Goal: Task Accomplishment & Management: Use online tool/utility

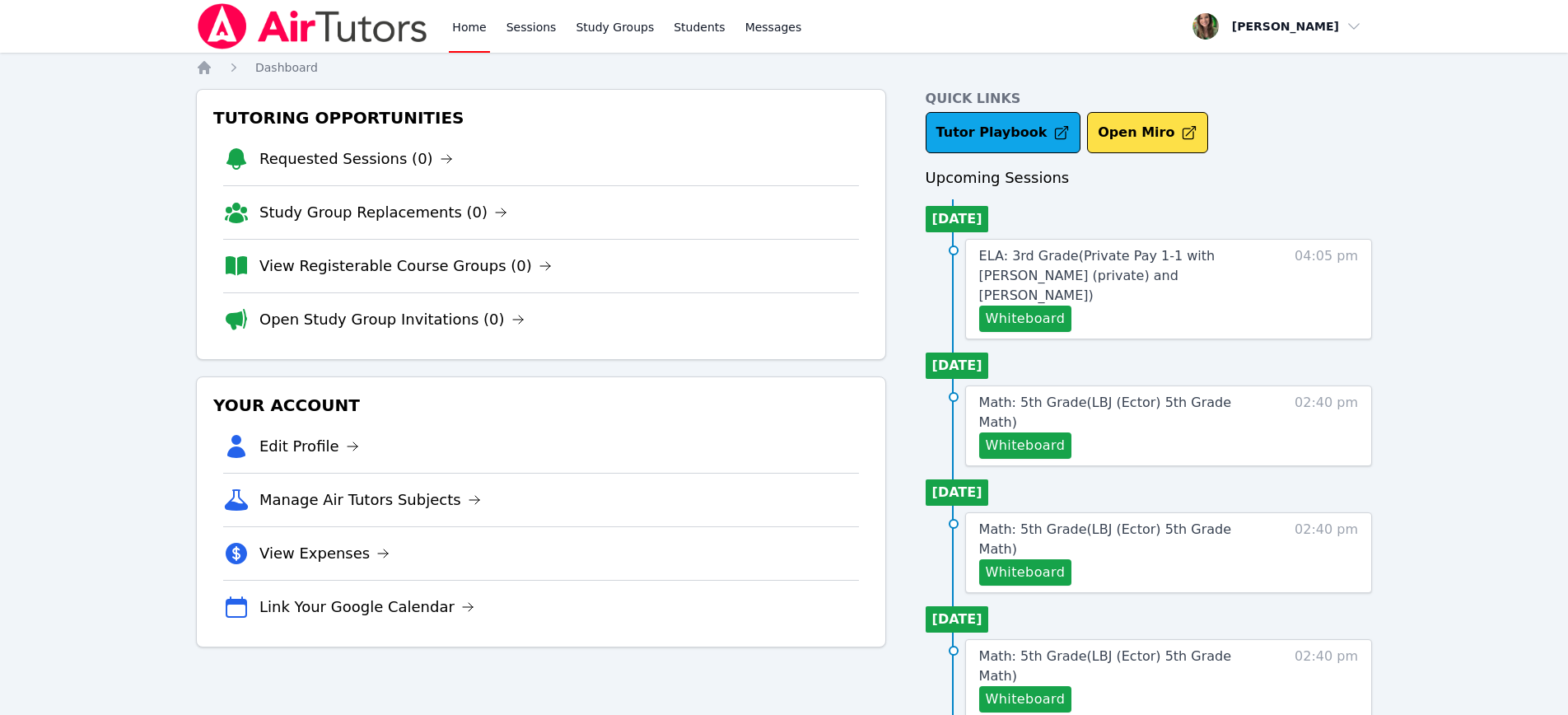
click at [1150, 305] on div "Whiteboard" at bounding box center [1121, 318] width 284 height 26
click at [1016, 307] on button "Whiteboard" at bounding box center [1026, 318] width 93 height 26
click at [1106, 134] on button "Open Miro" at bounding box center [1147, 132] width 121 height 41
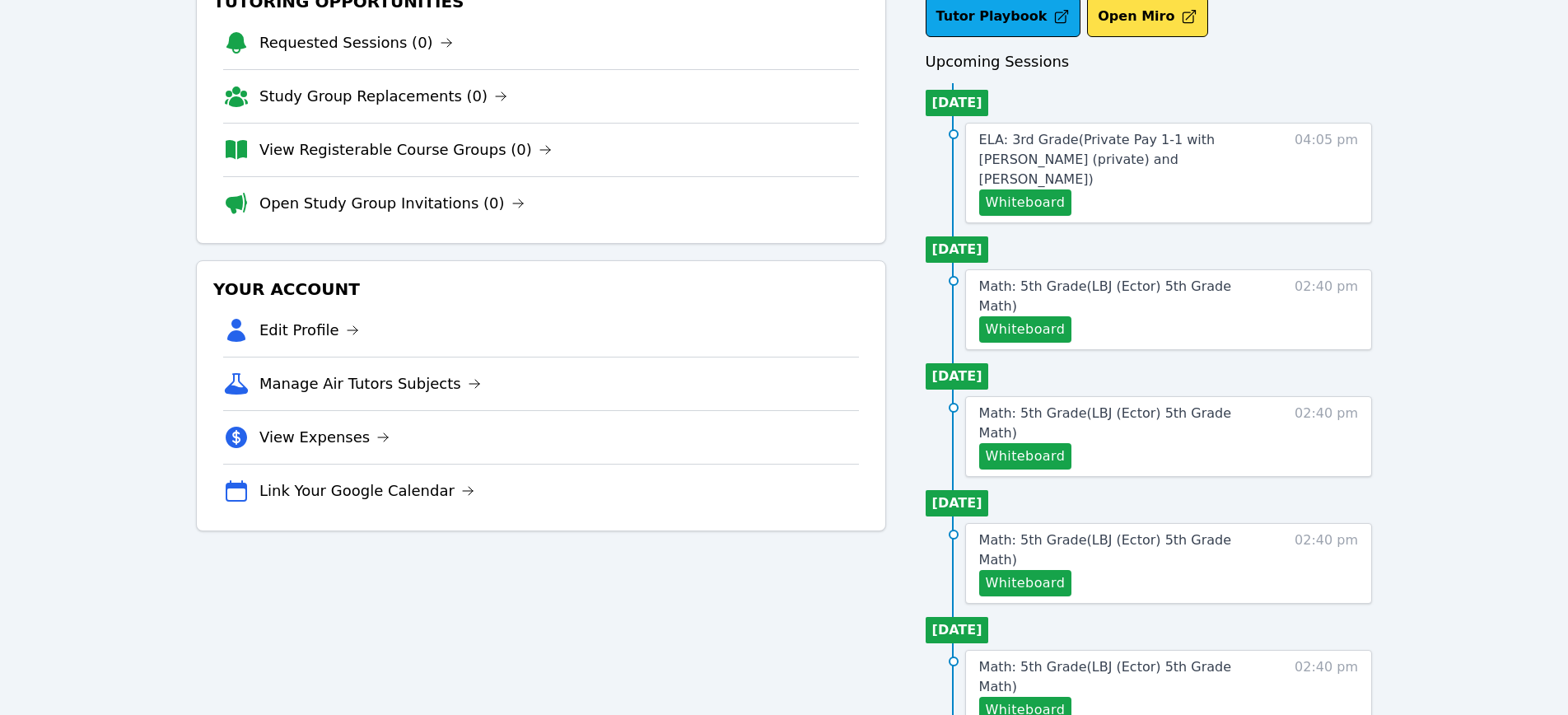
scroll to position [132, 0]
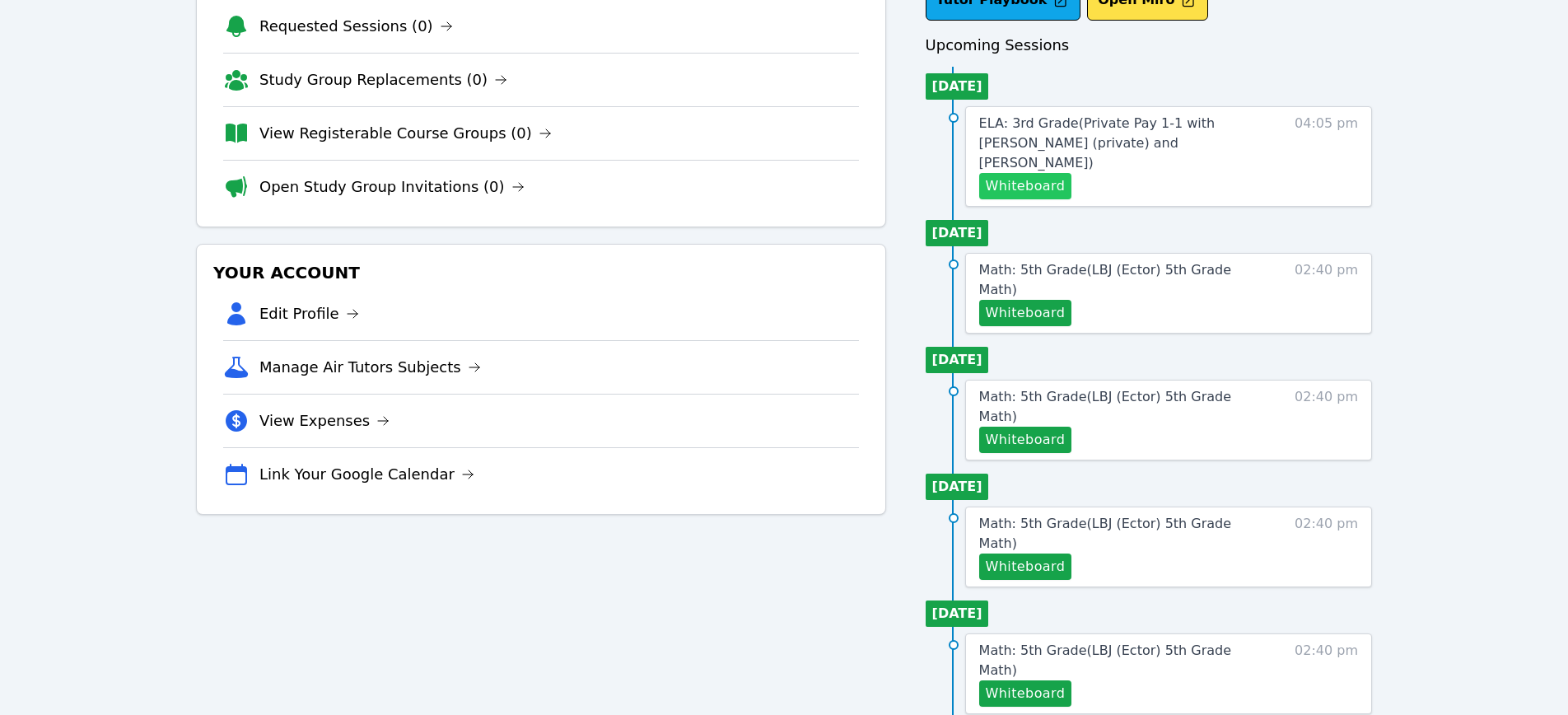
click at [1037, 153] on div "ELA: 3rd Grade ( Private Pay 1-1 with Owen Logan (private) and Melissa Hammer )…" at bounding box center [1121, 156] width 284 height 86
click at [1037, 173] on button "Whiteboard" at bounding box center [1026, 186] width 93 height 26
click at [1017, 173] on button "Whiteboard" at bounding box center [1026, 186] width 93 height 26
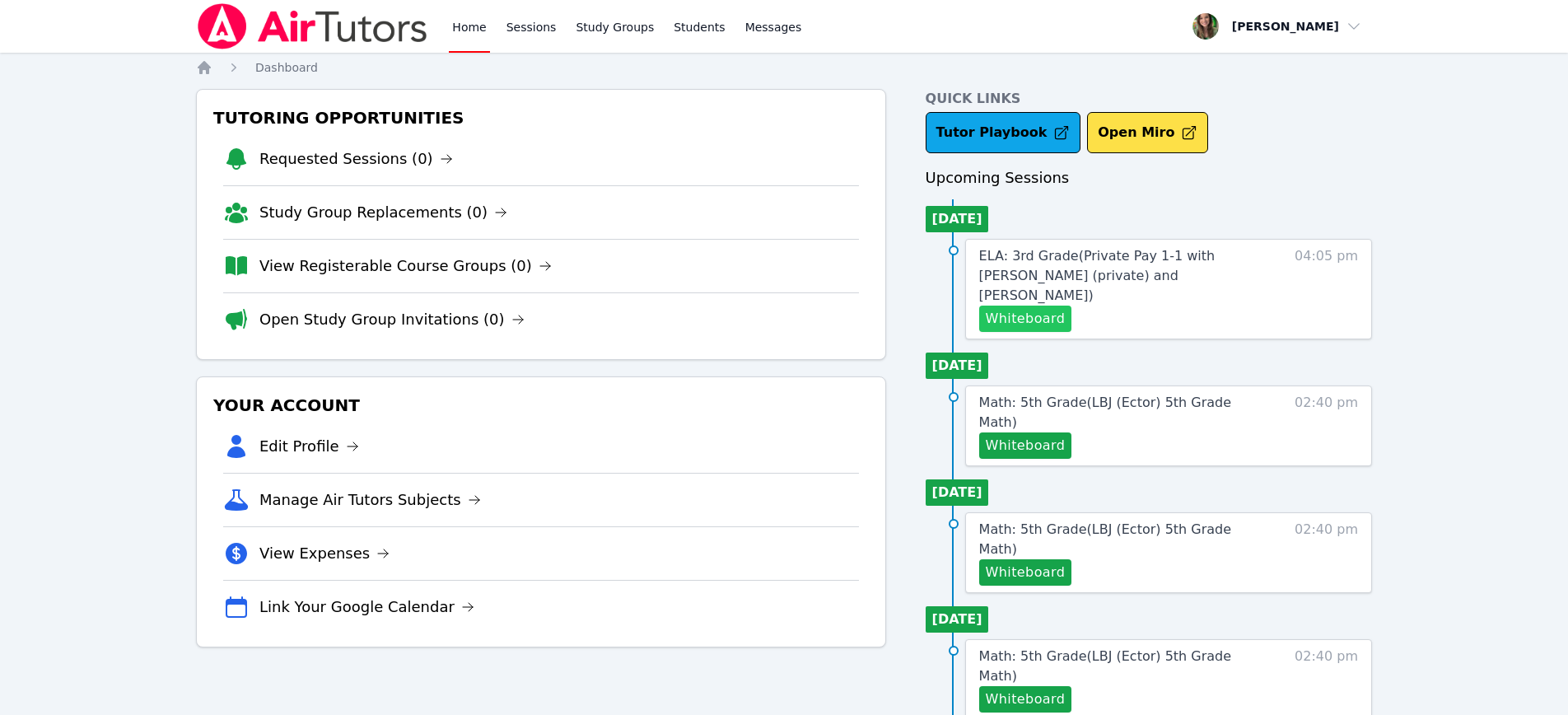
click at [993, 305] on button "Whiteboard" at bounding box center [1026, 318] width 93 height 26
click at [378, 271] on link "View Registerable Course Groups (0)" at bounding box center [406, 266] width 293 height 23
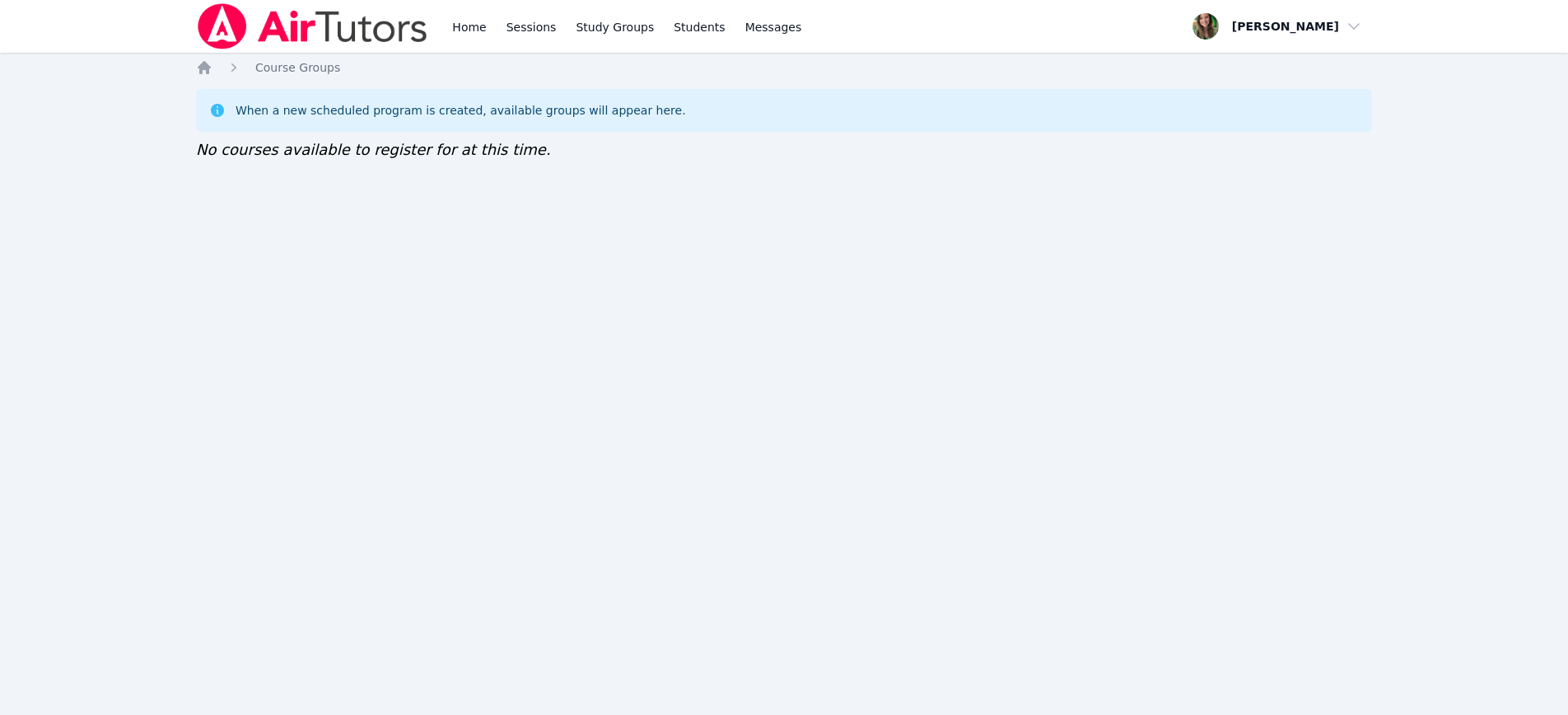
click at [368, 31] on img at bounding box center [312, 26] width 233 height 46
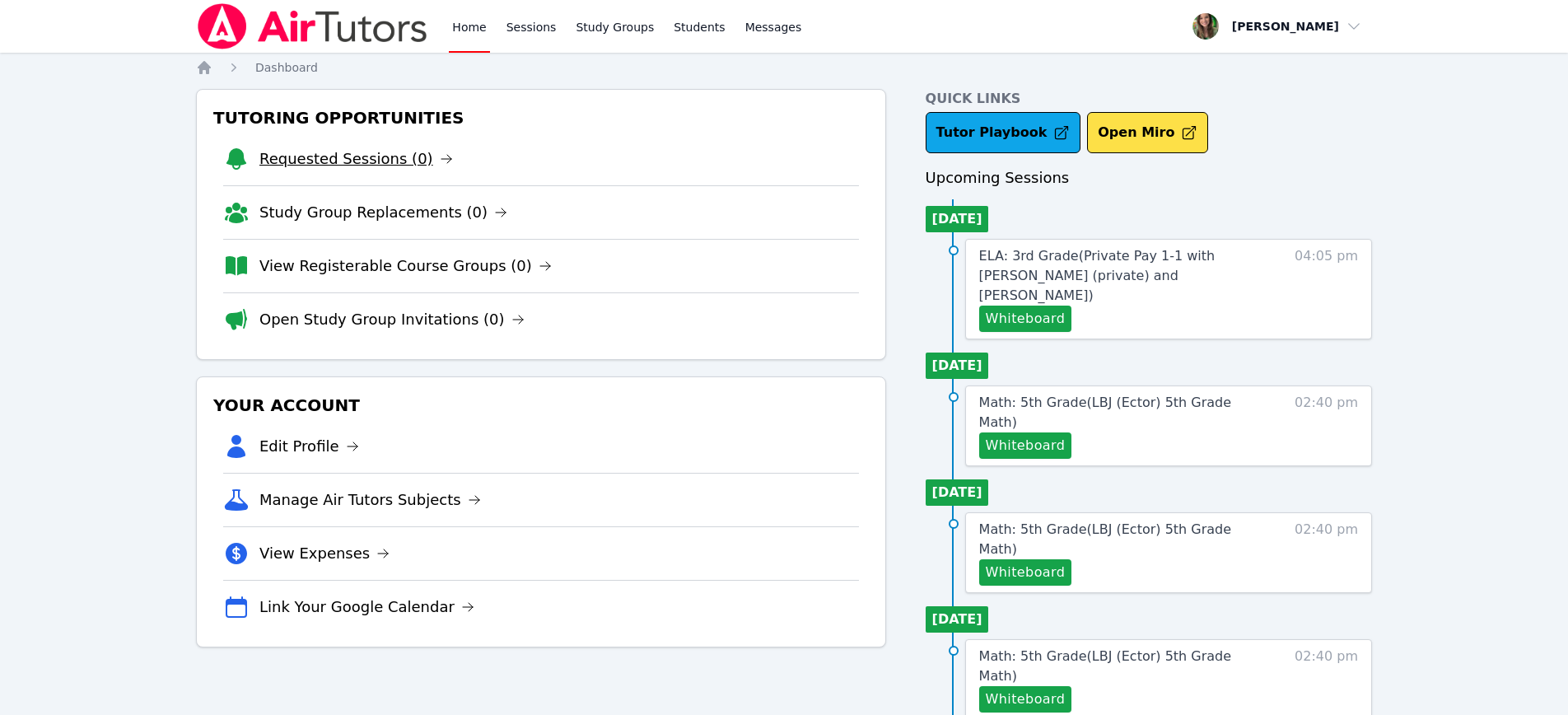
click at [368, 156] on link "Requested Sessions (0)" at bounding box center [355, 159] width 193 height 23
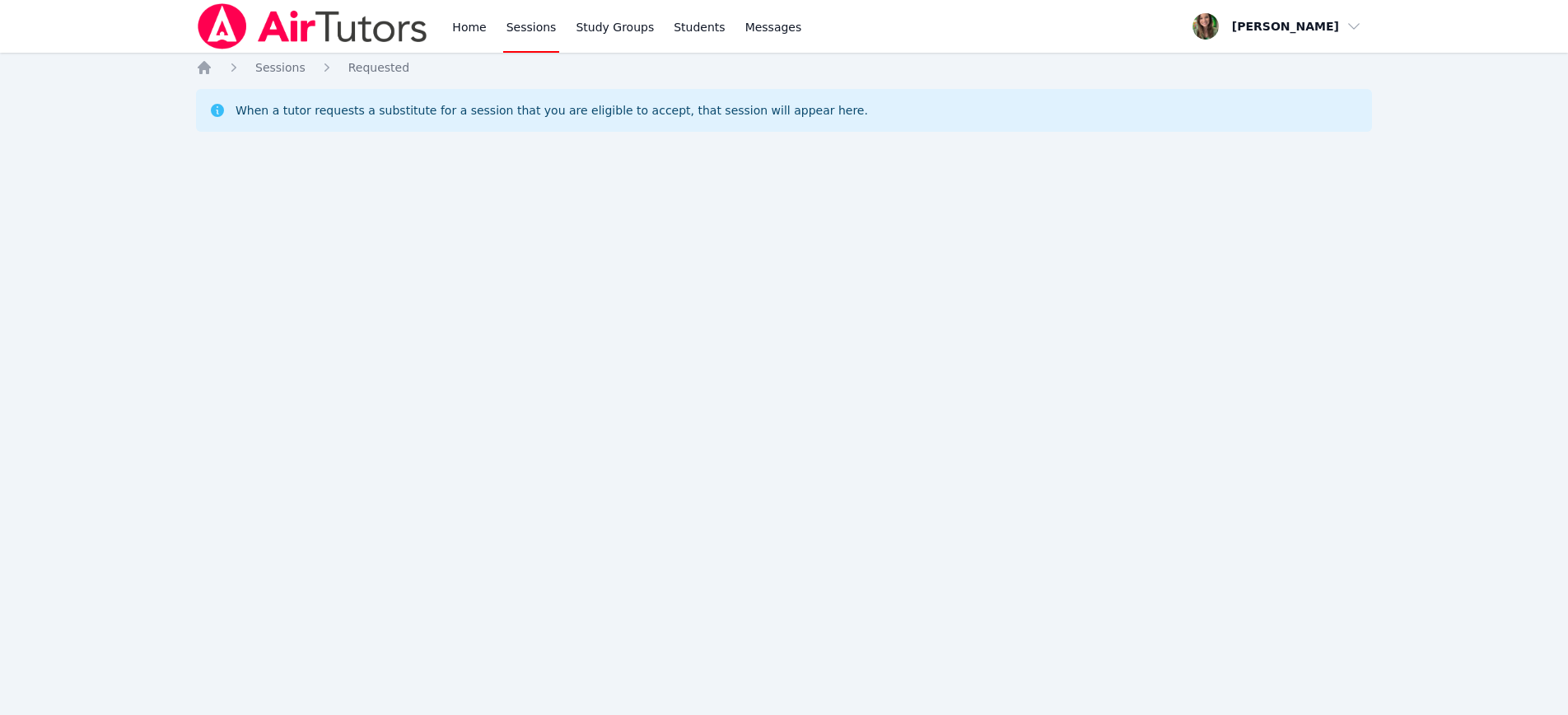
click at [345, 14] on img at bounding box center [312, 26] width 233 height 46
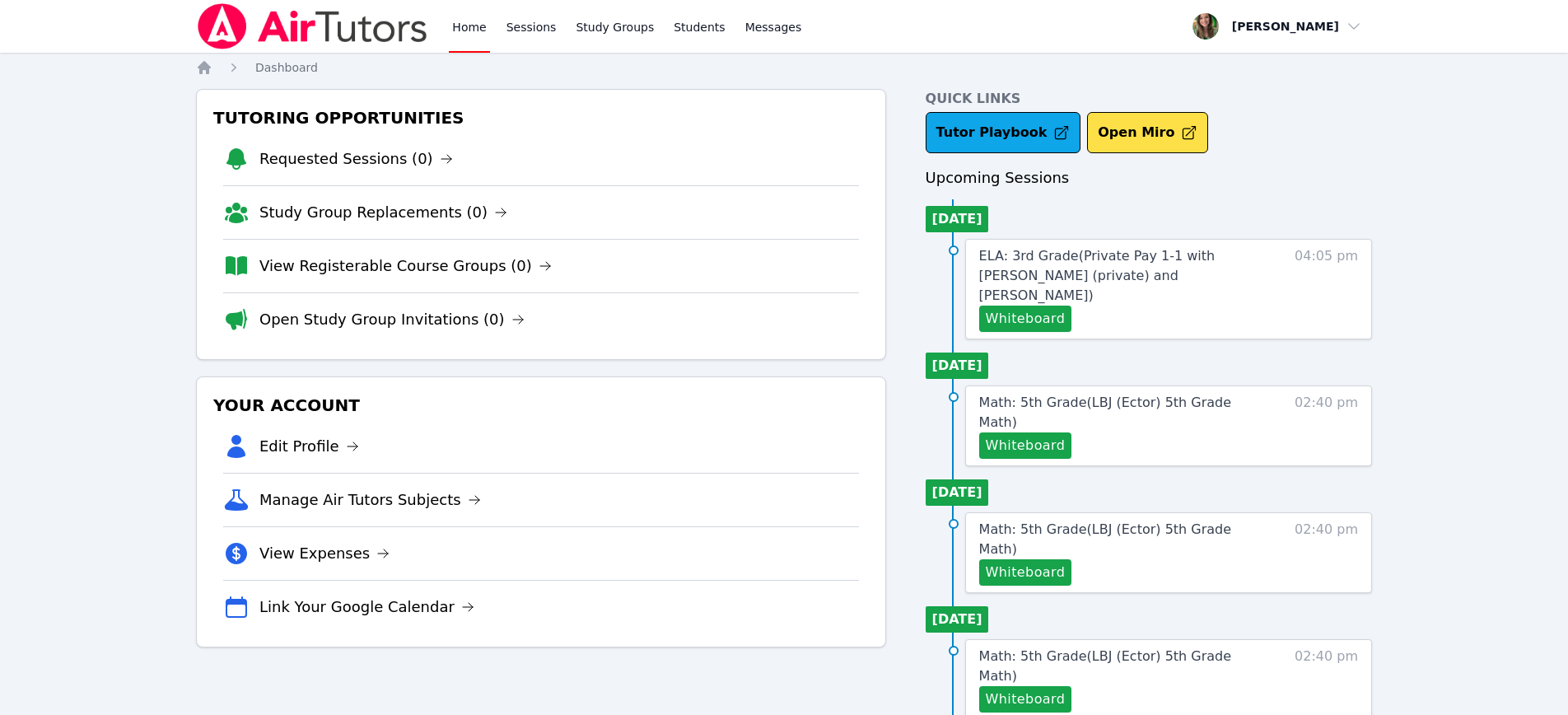
click at [336, 339] on li "Open Study Group Invitations (0)" at bounding box center [541, 319] width 636 height 54
click at [333, 312] on link "Open Study Group Invitations (0)" at bounding box center [392, 319] width 265 height 23
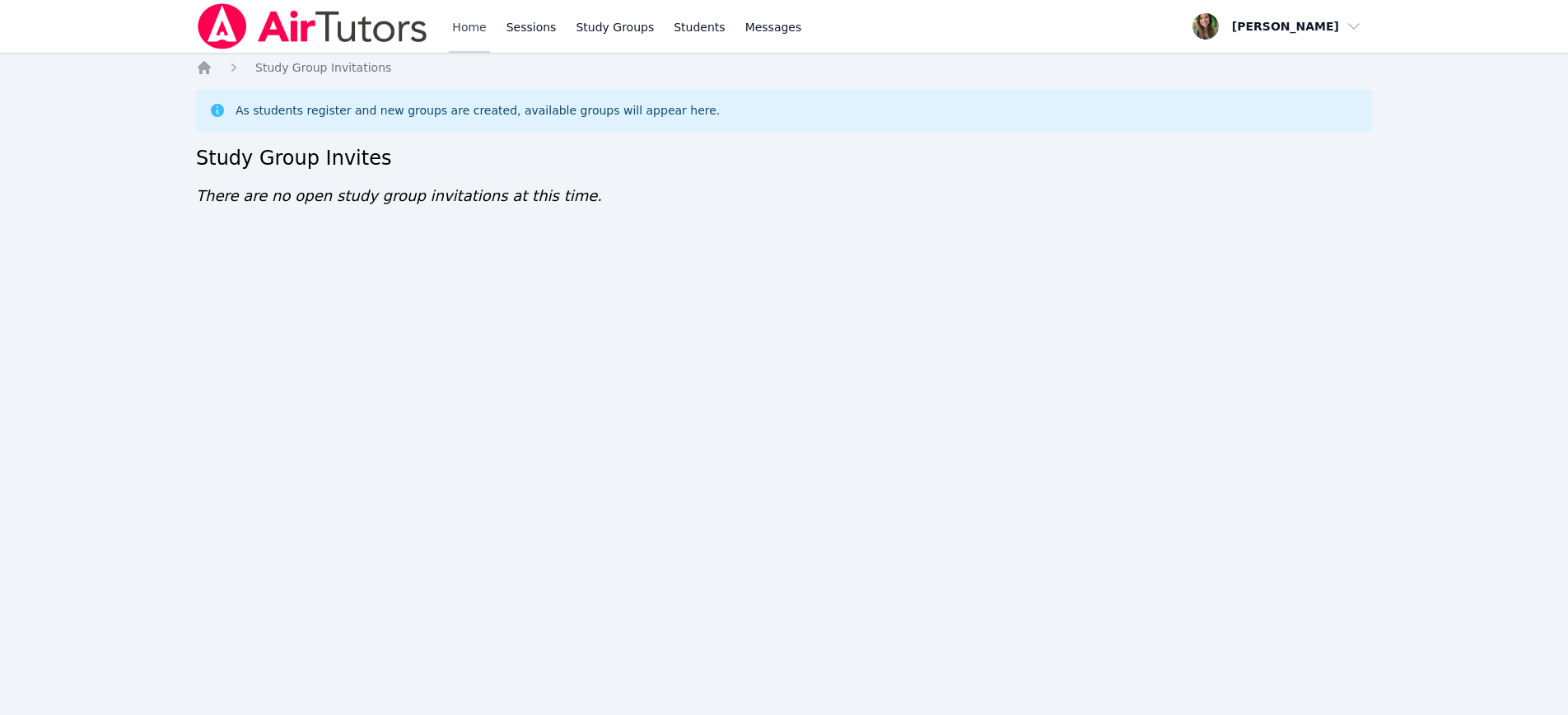
click at [472, 36] on link "Home" at bounding box center [469, 26] width 41 height 53
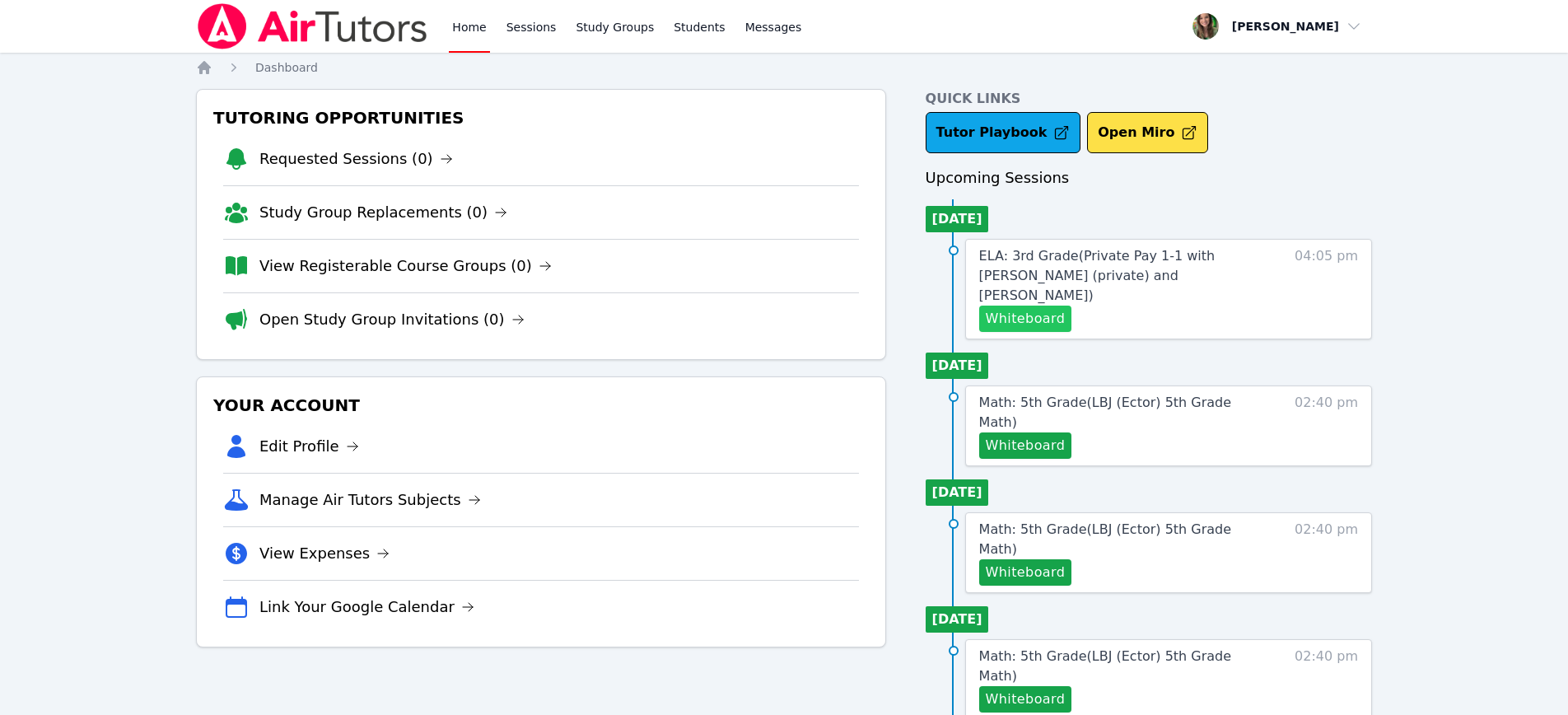
click at [1062, 305] on button "Whiteboard" at bounding box center [1026, 318] width 93 height 26
click at [1066, 309] on icon "button" at bounding box center [1064, 318] width 19 height 19
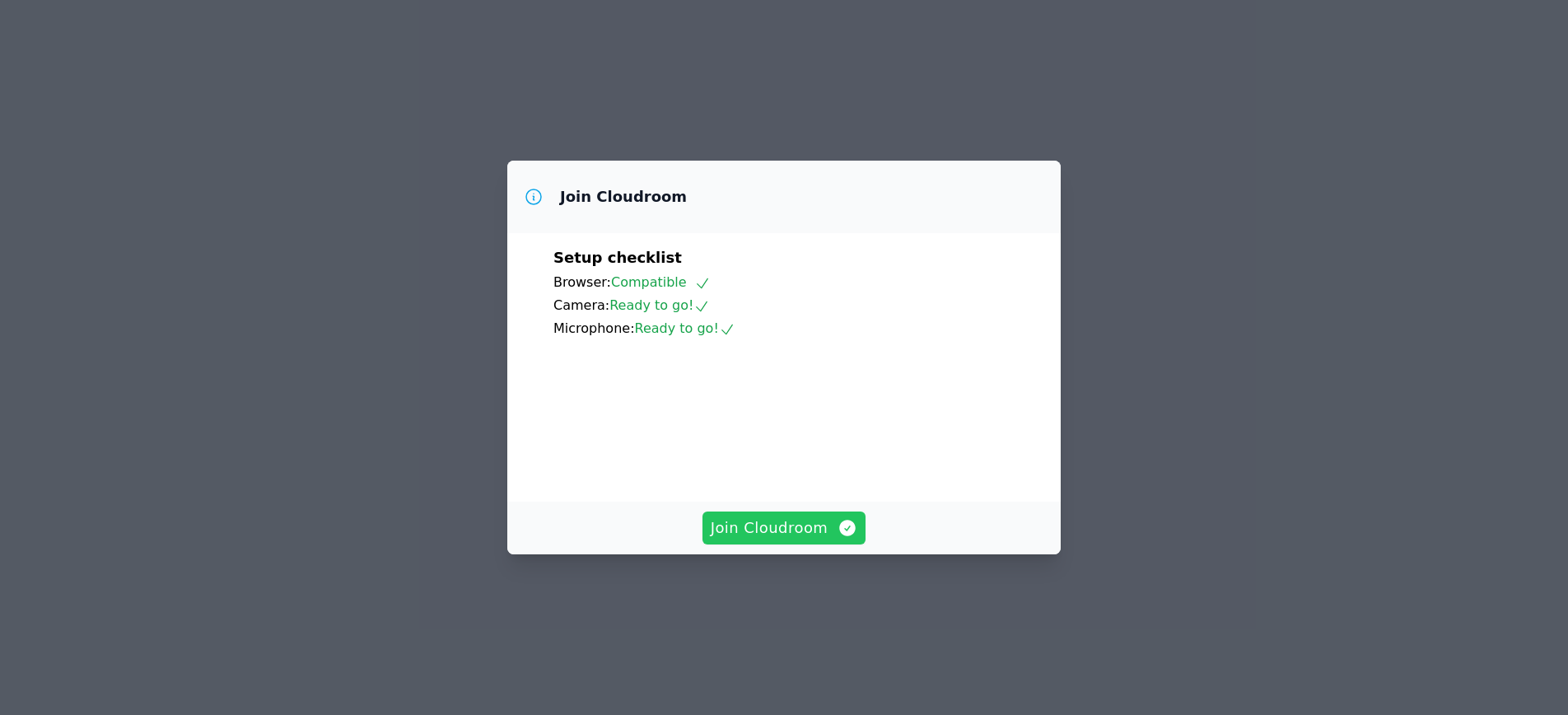
click at [788, 540] on span "Join Cloudroom" at bounding box center [784, 528] width 147 height 23
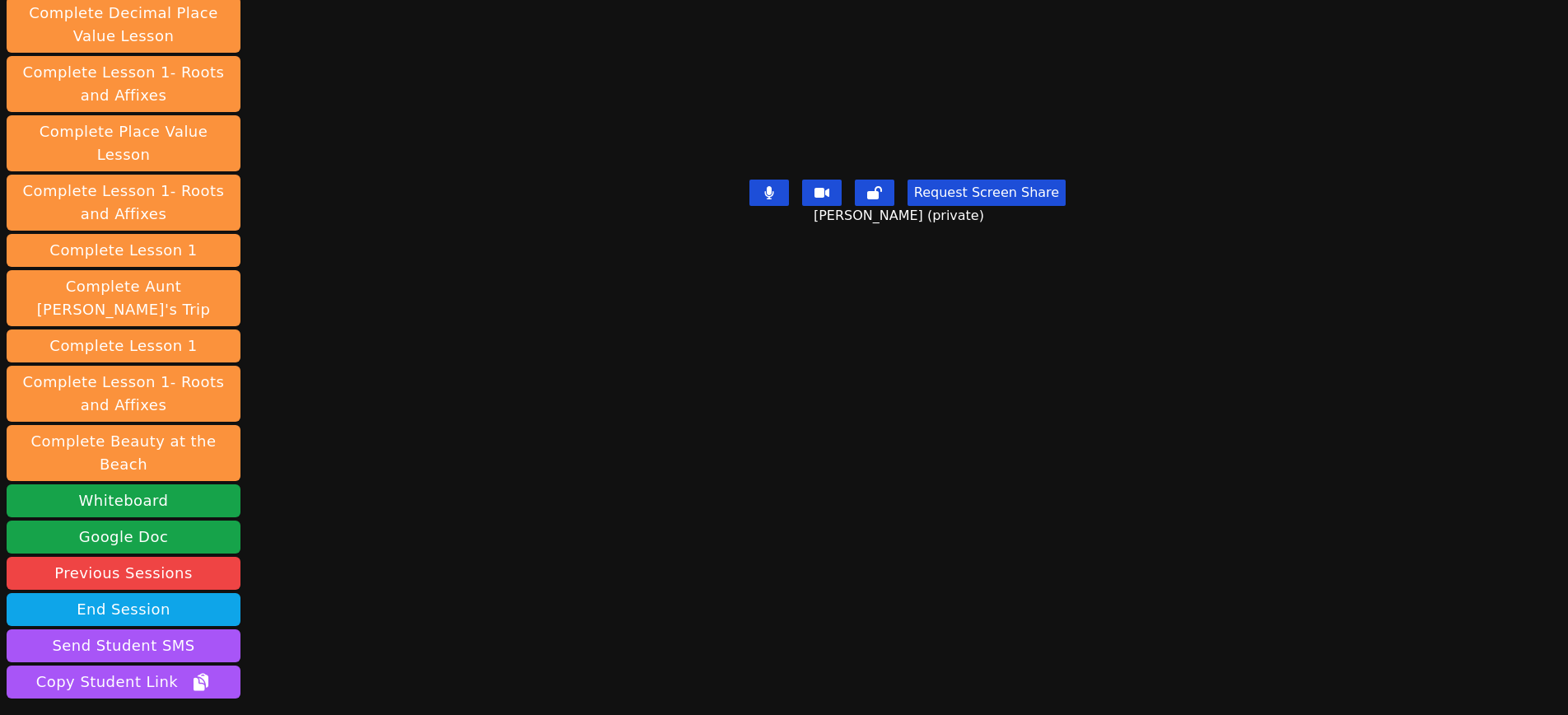
scroll to position [273, 0]
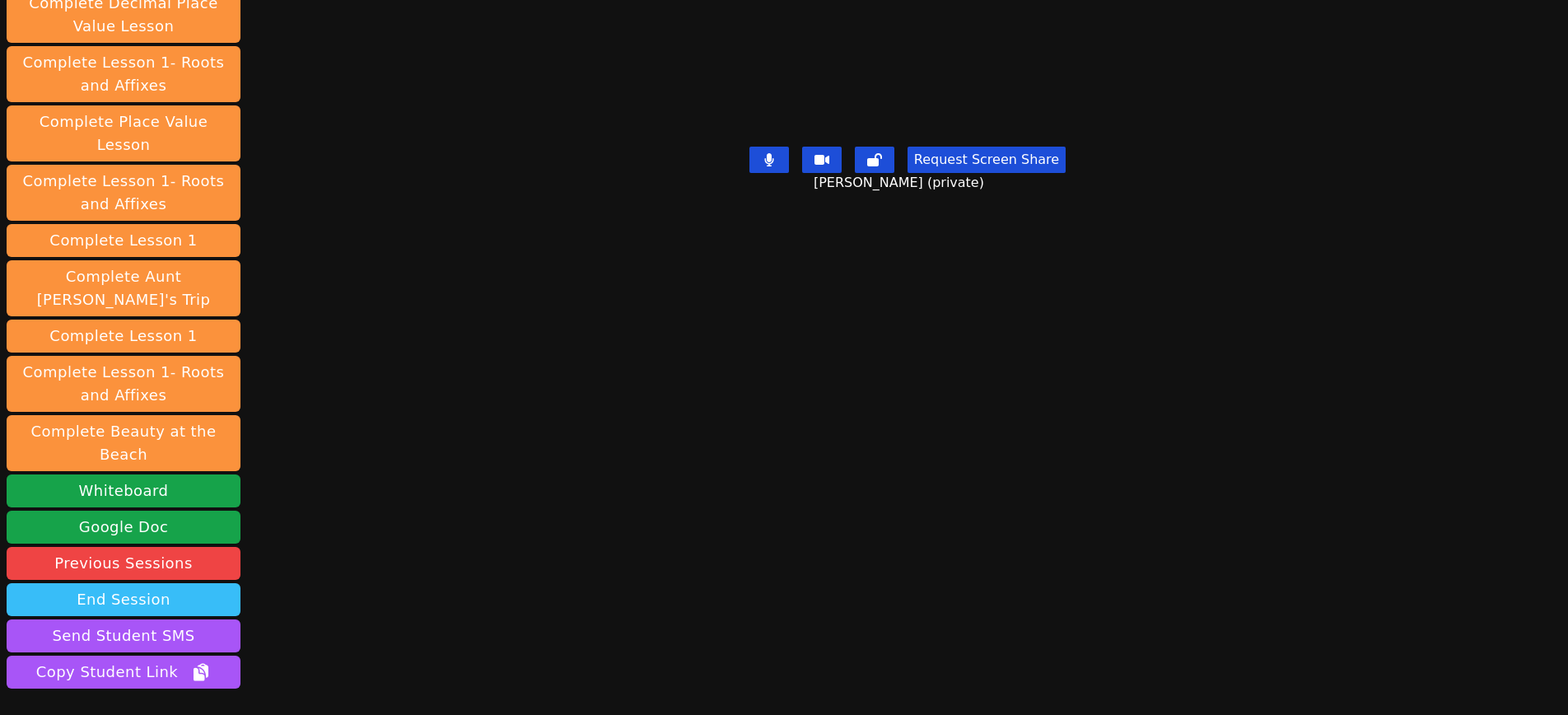
click at [93, 583] on button "End Session" at bounding box center [123, 599] width 234 height 33
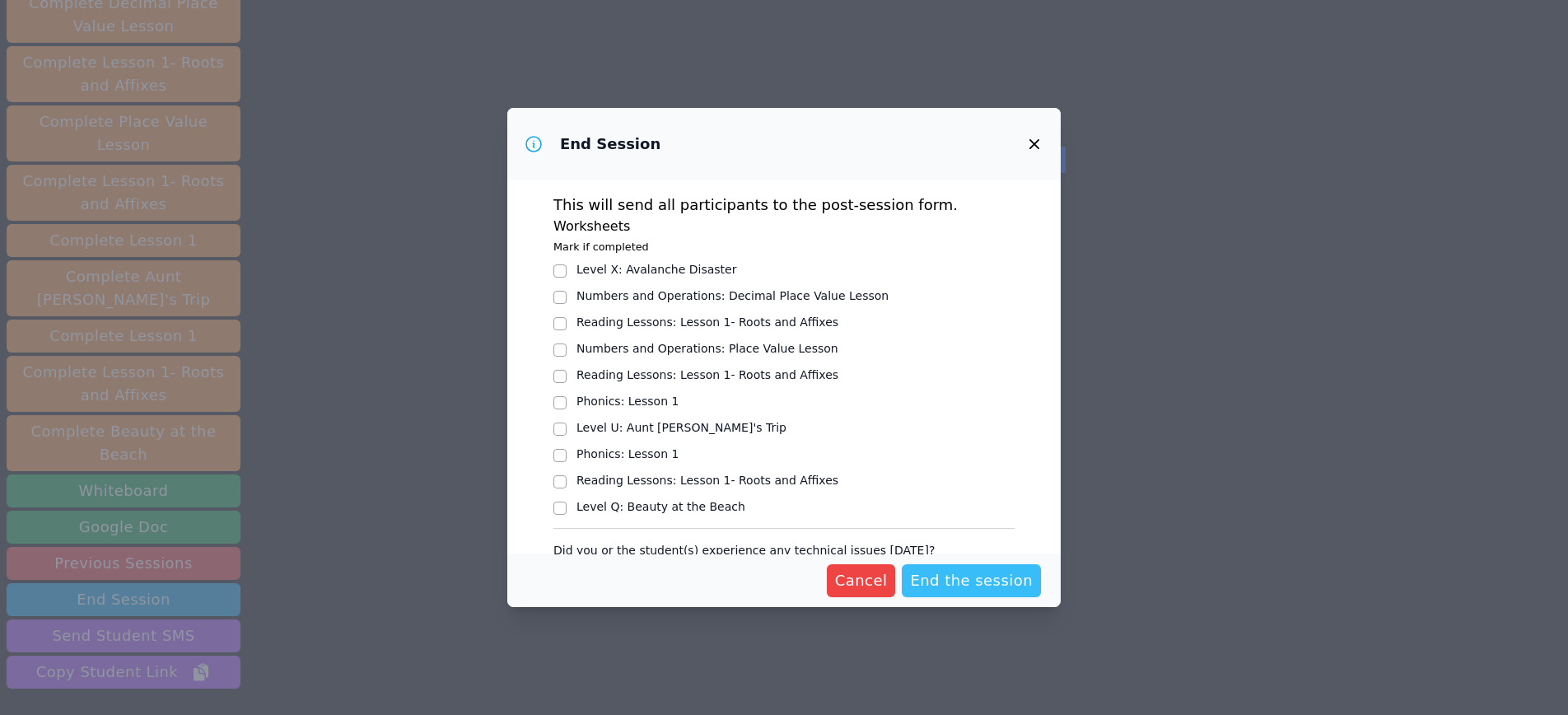
click at [989, 579] on span "End the session" at bounding box center [971, 580] width 123 height 23
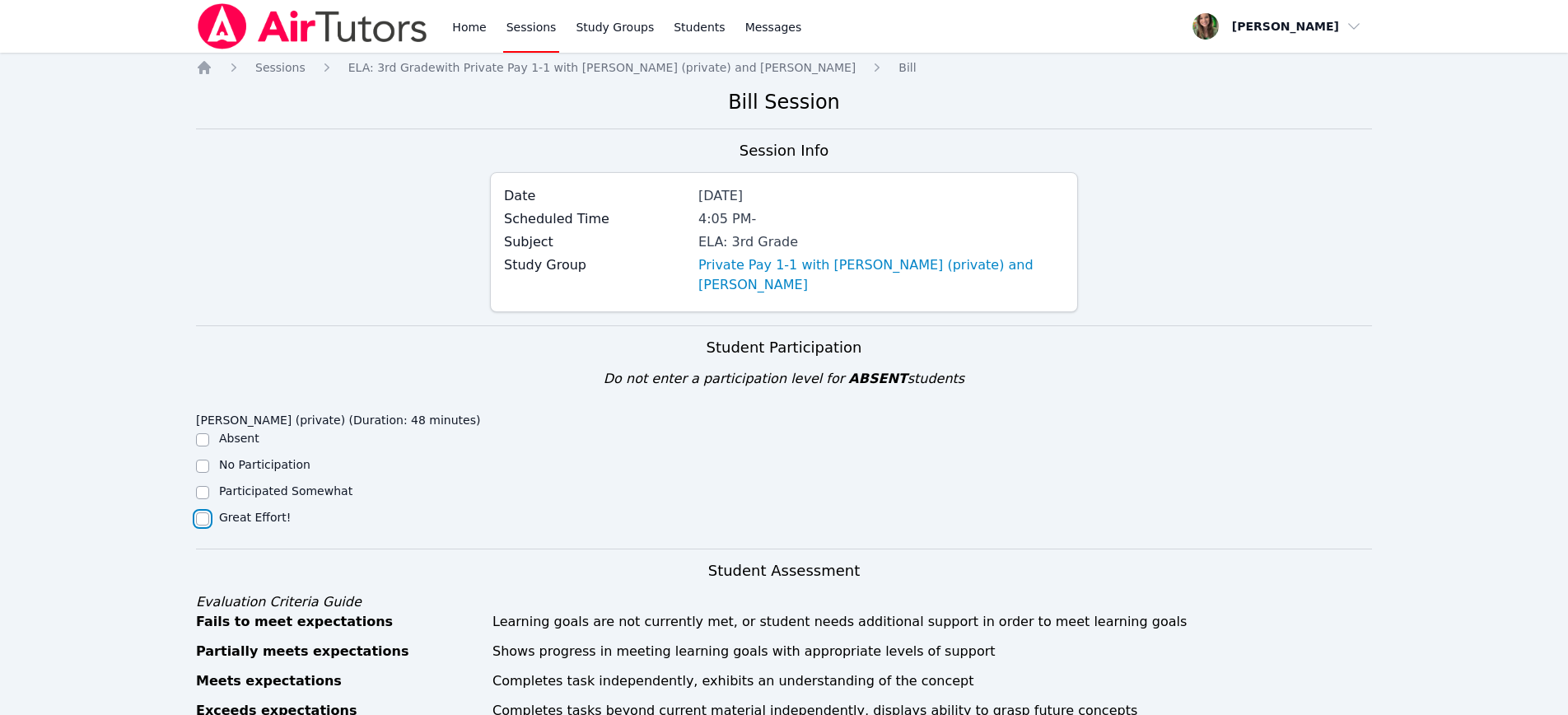
click at [204, 518] on input "Great Effort!" at bounding box center [202, 518] width 13 height 13
checkbox input "true"
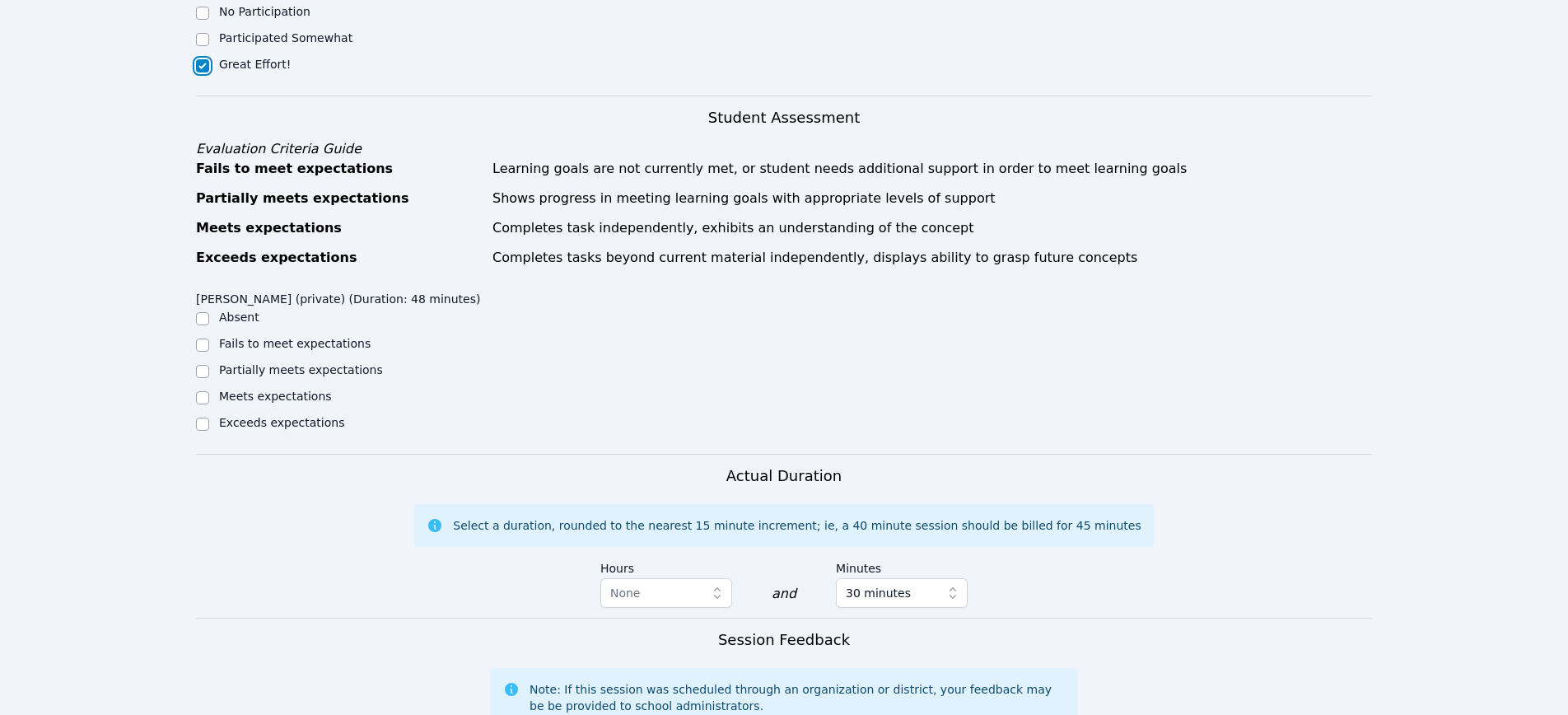
scroll to position [459, 0]
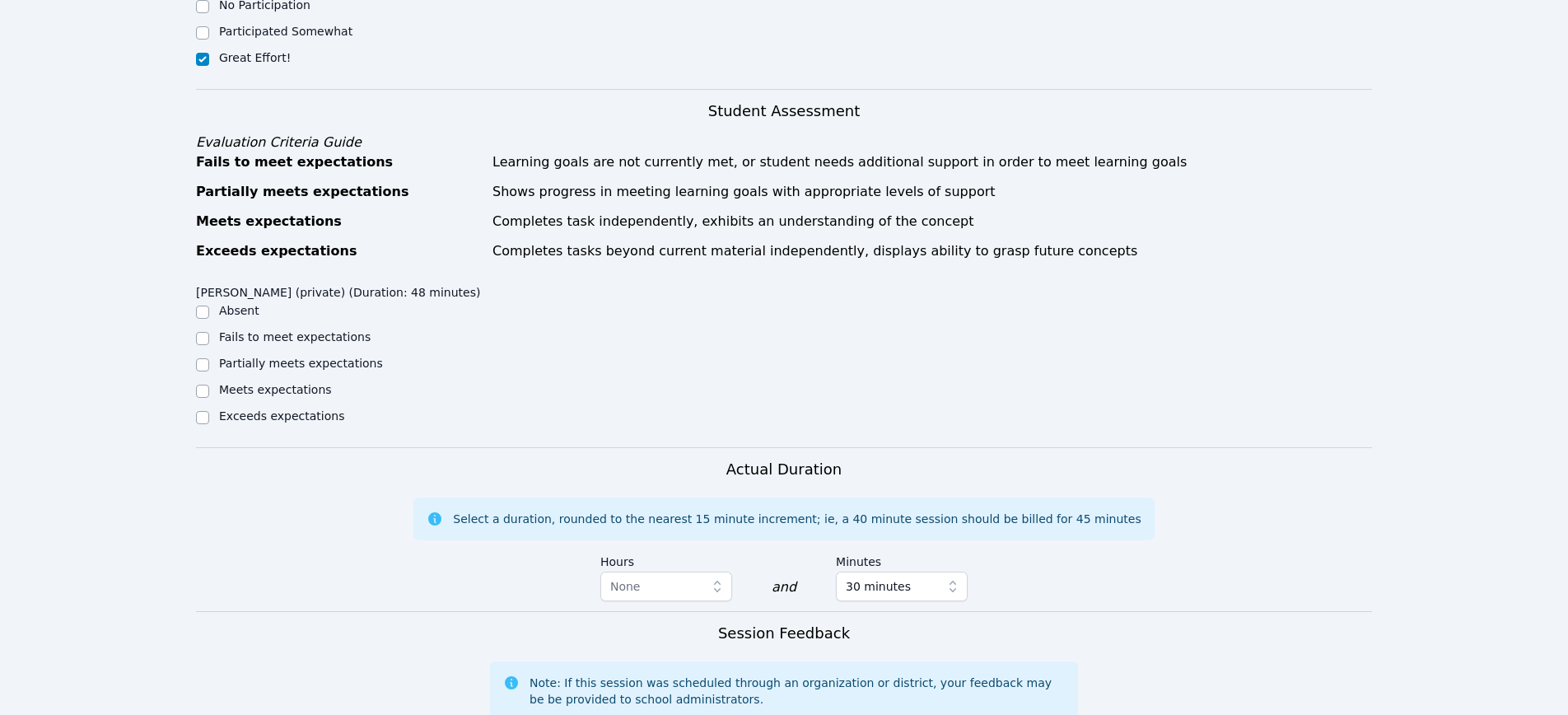
click at [210, 385] on div "Meets expectations" at bounding box center [342, 391] width 294 height 19
click at [208, 391] on input "Meets expectations" at bounding box center [202, 391] width 13 height 13
checkbox input "true"
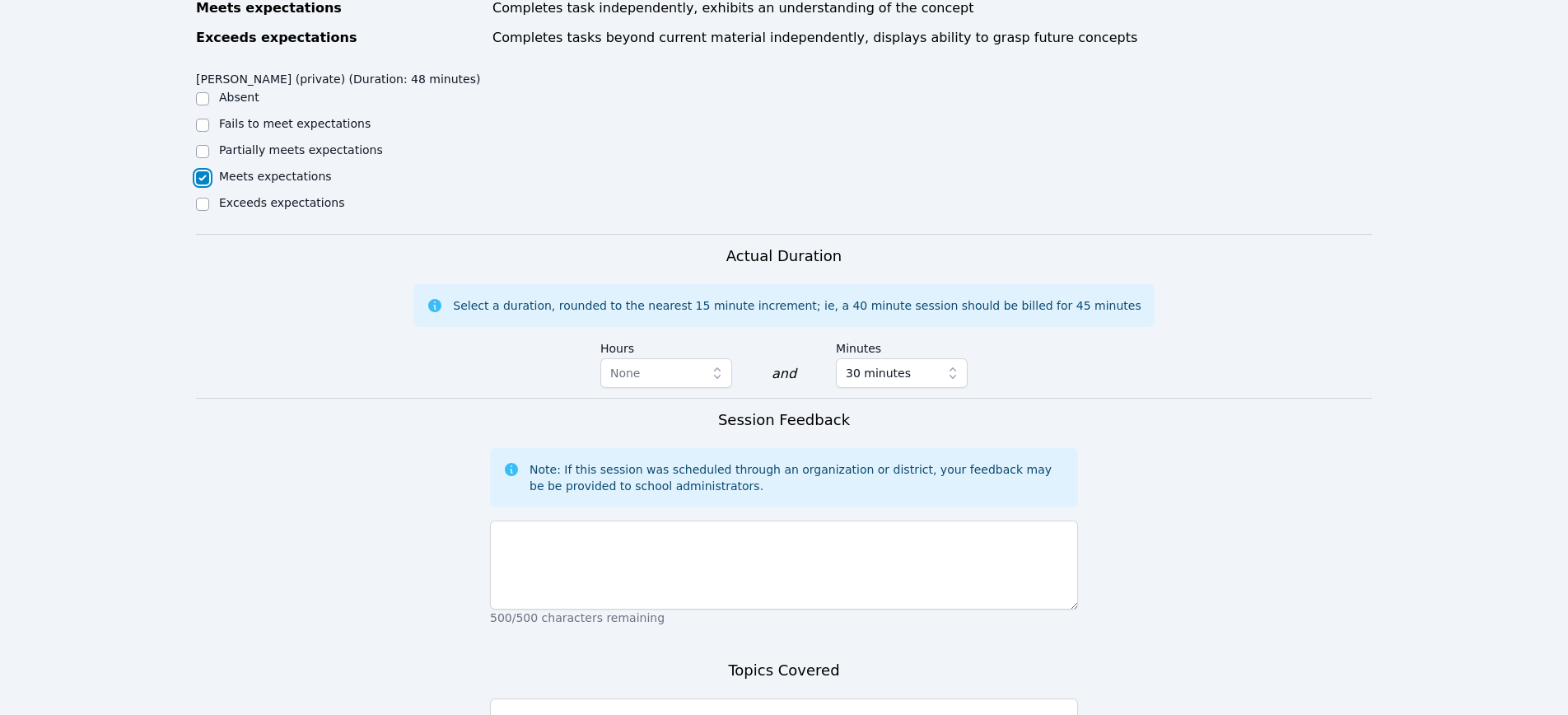
scroll to position [689, 0]
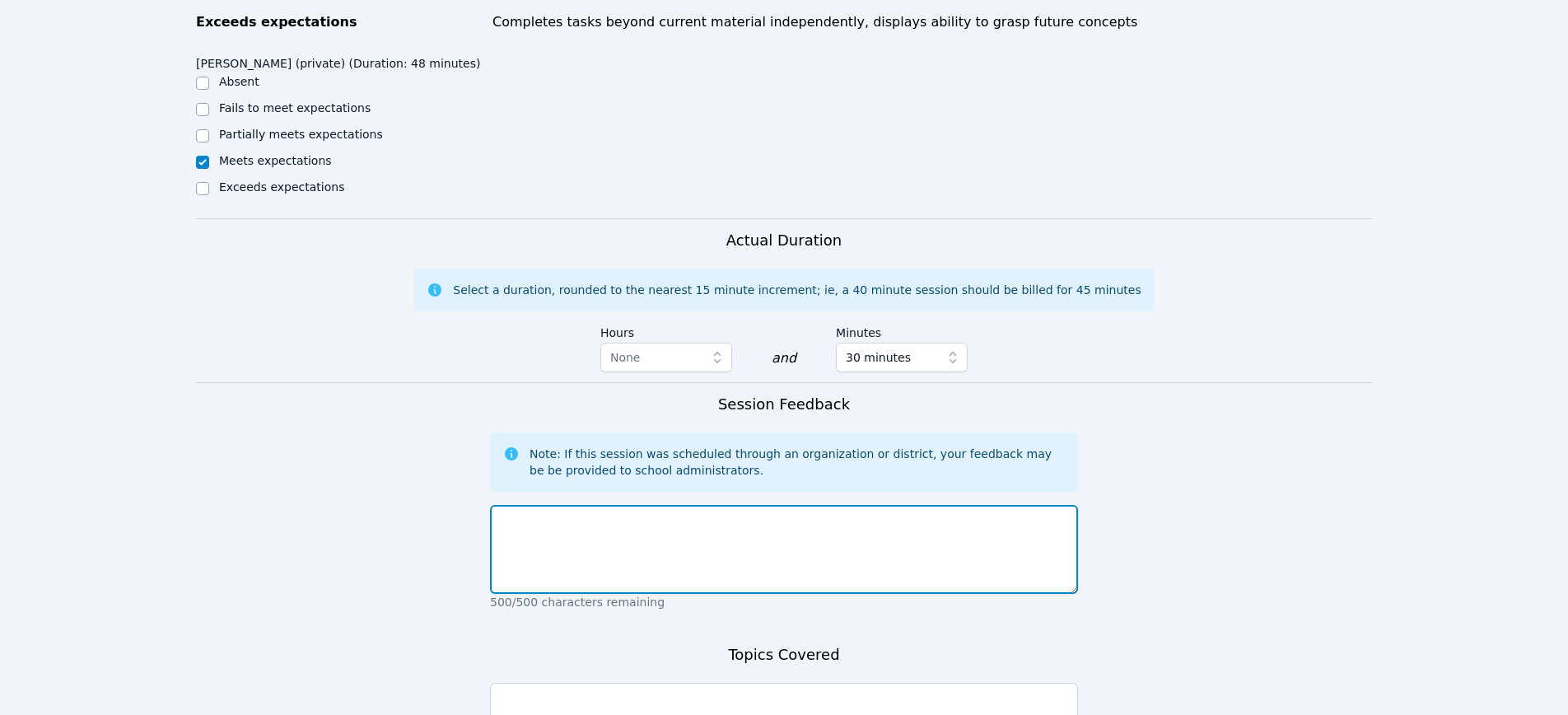
click at [654, 555] on textarea at bounding box center [784, 548] width 588 height 89
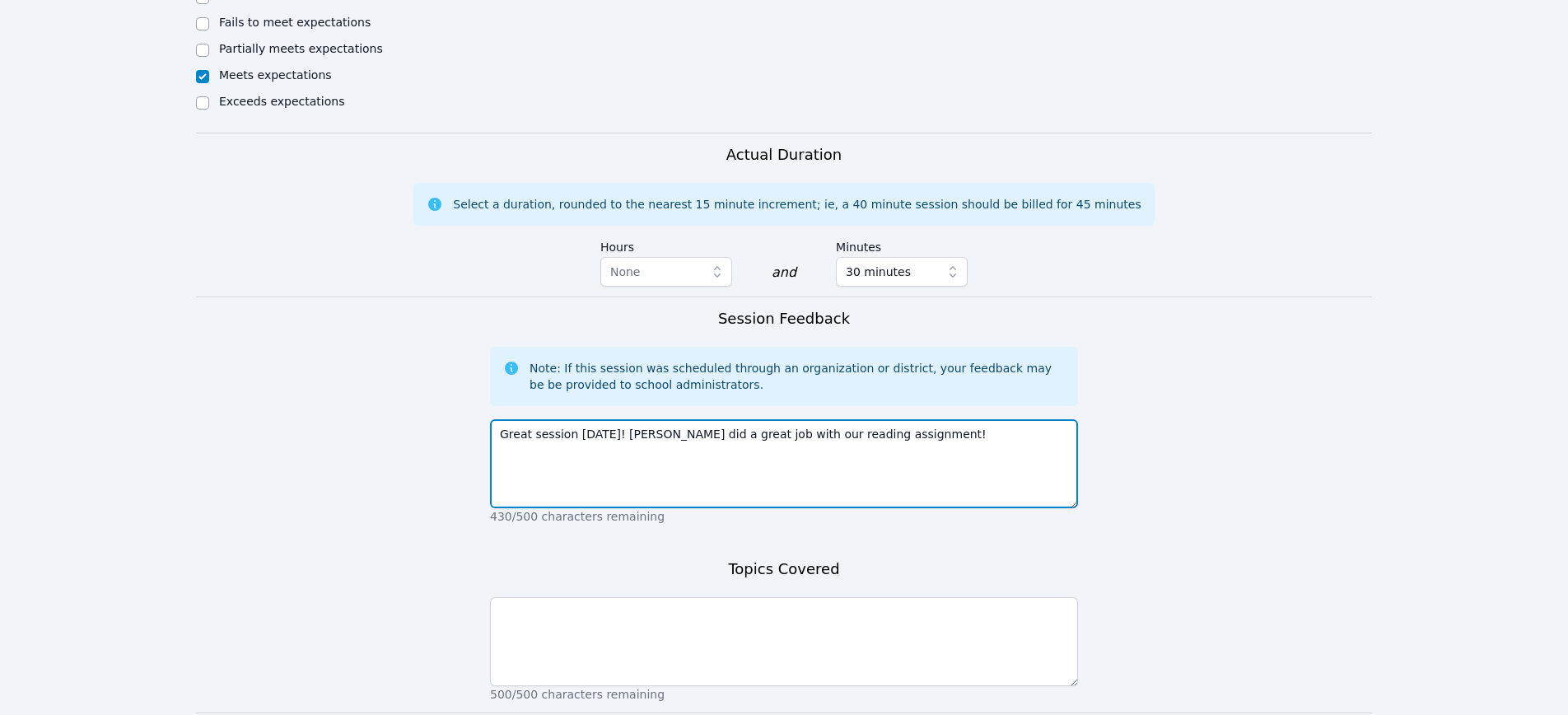
scroll to position [897, 0]
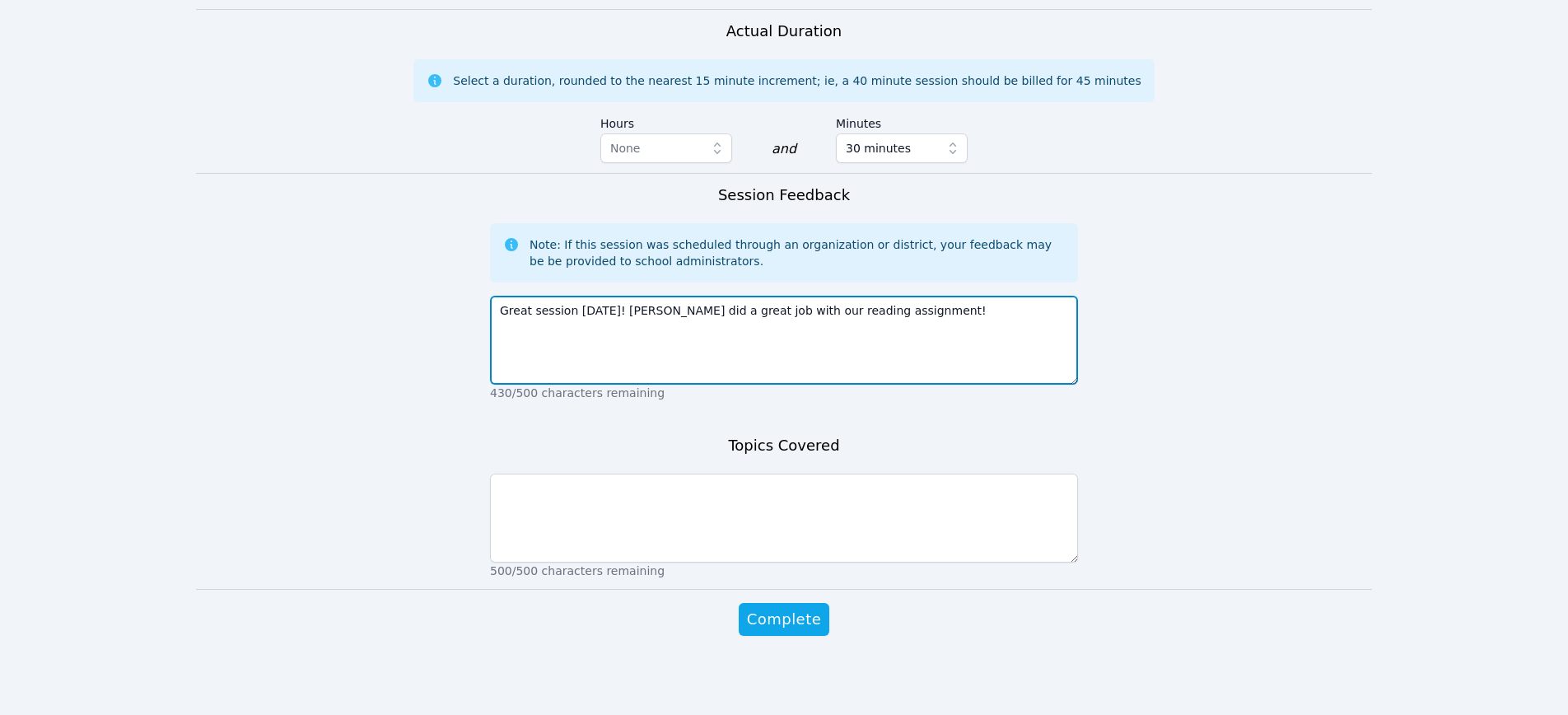
type textarea "Great session today! Owen did a great job with our reading assignment!"
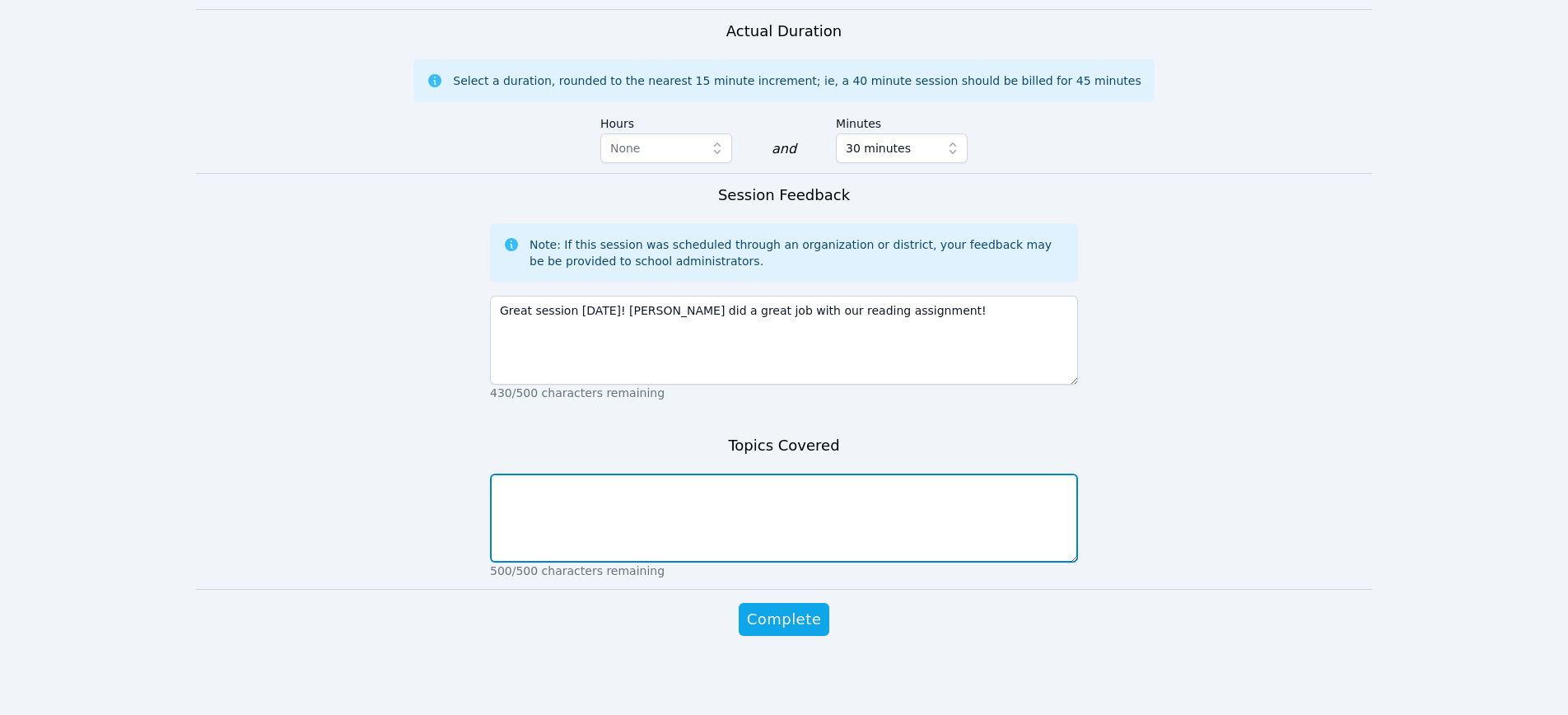
click at [550, 504] on textarea at bounding box center [784, 518] width 588 height 89
type textarea "Scientific reading"
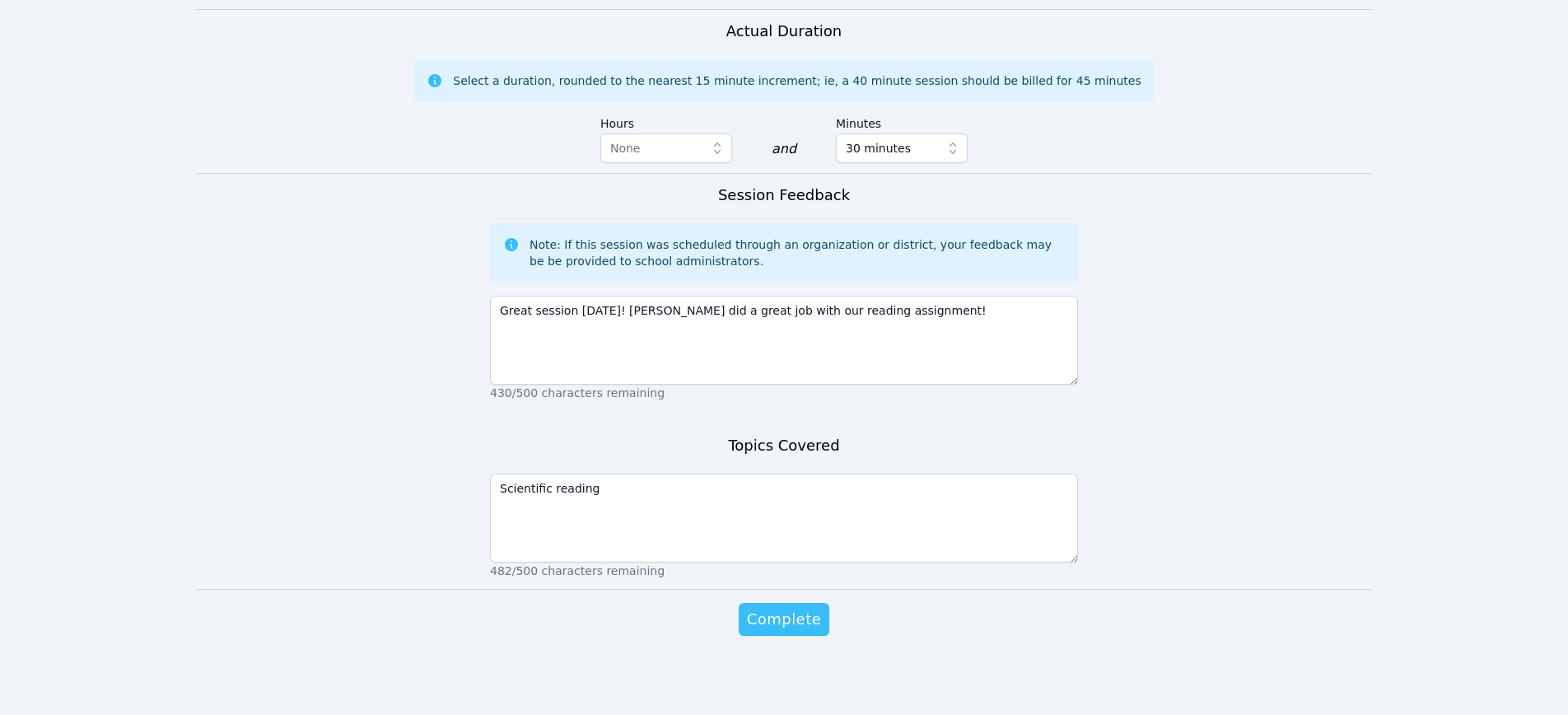
click at [790, 619] on span "Complete" at bounding box center [784, 619] width 74 height 23
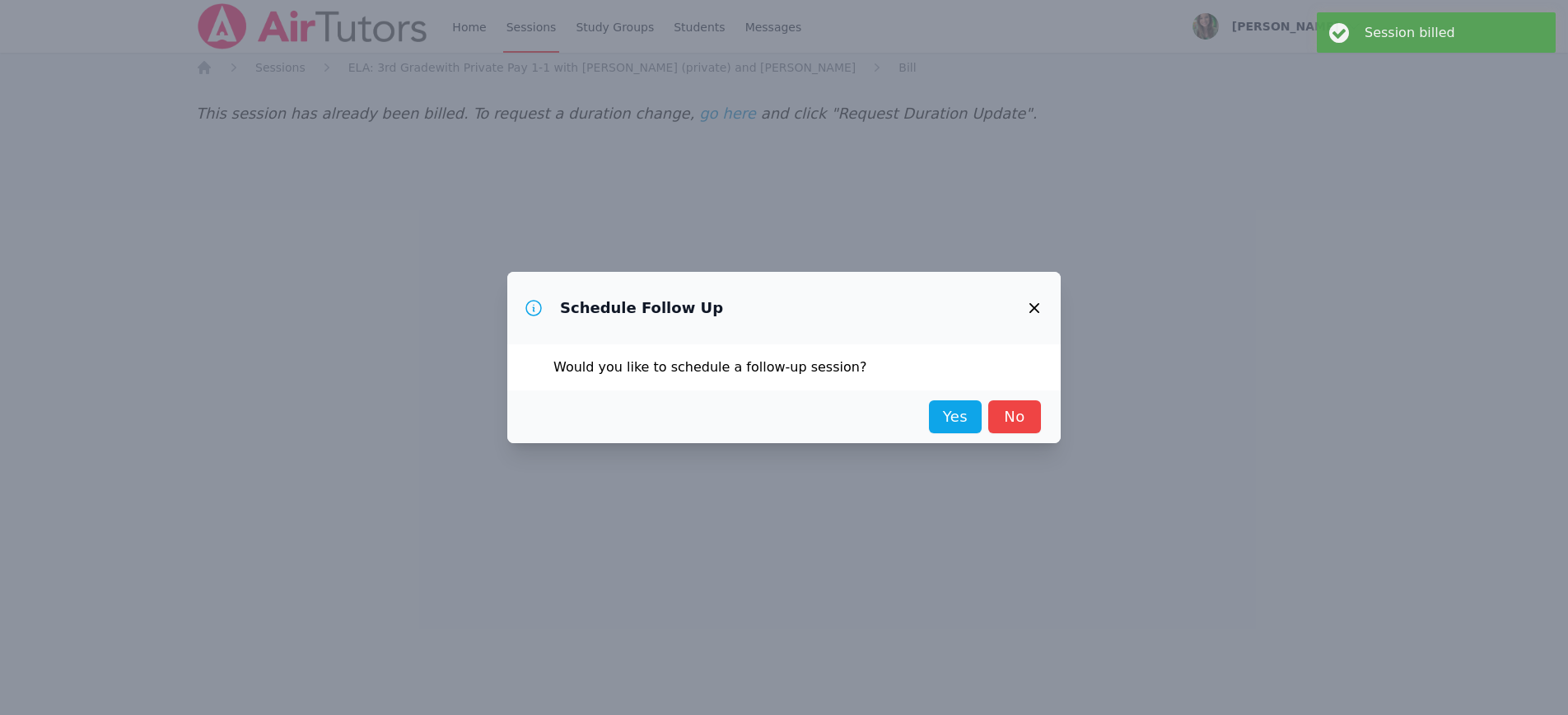
scroll to position [0, 0]
click at [1028, 421] on link "No" at bounding box center [1015, 416] width 53 height 33
